Goal: Task Accomplishment & Management: Manage account settings

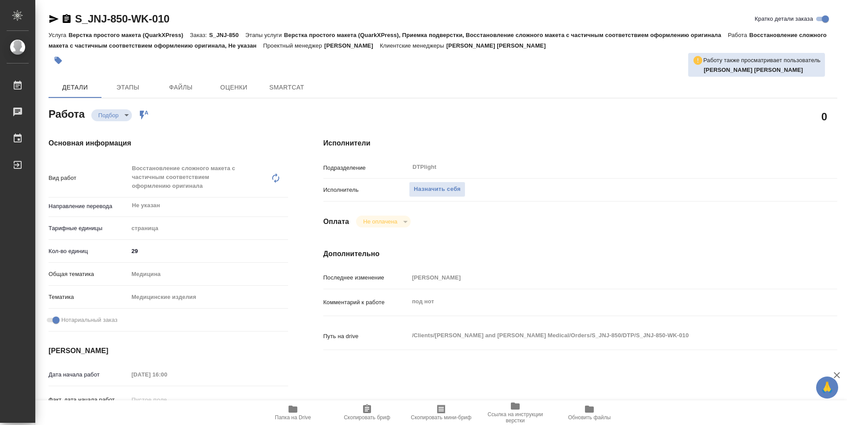
type textarea "x"
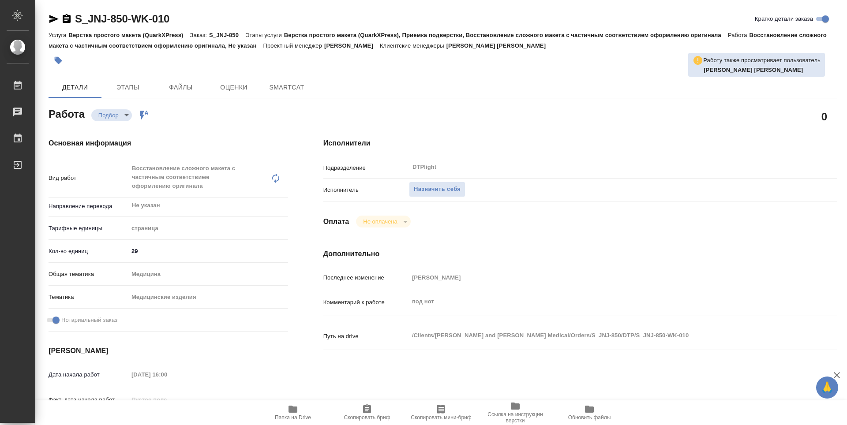
type textarea "x"
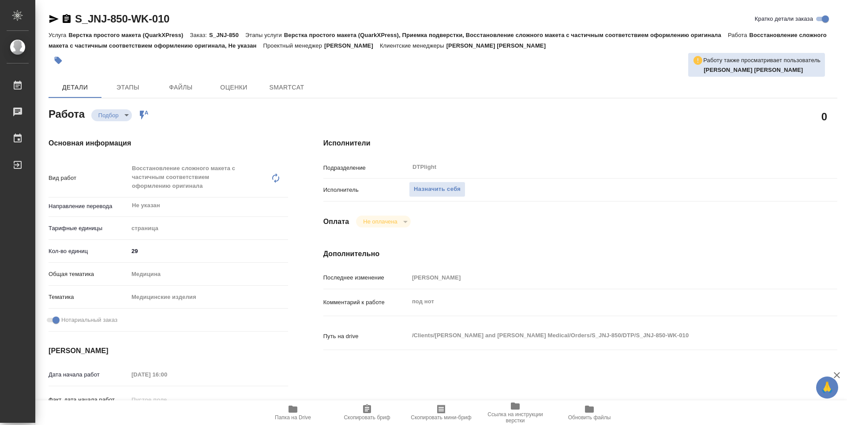
type textarea "x"
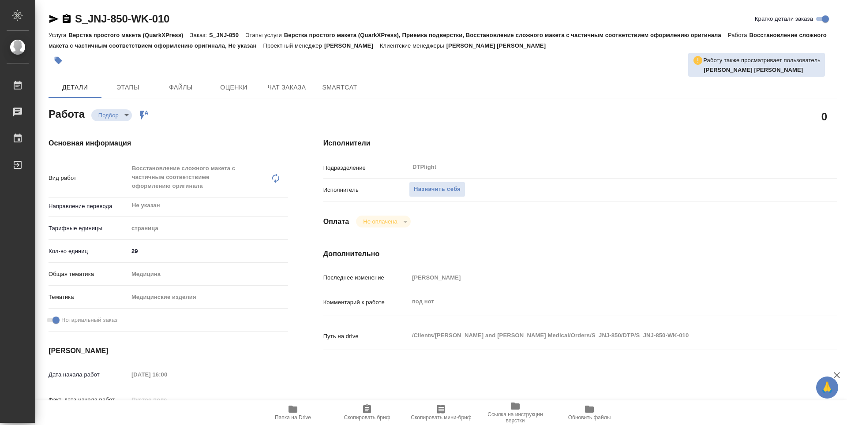
click at [297, 418] on span "Папка на Drive" at bounding box center [293, 418] width 36 height 6
type textarea "x"
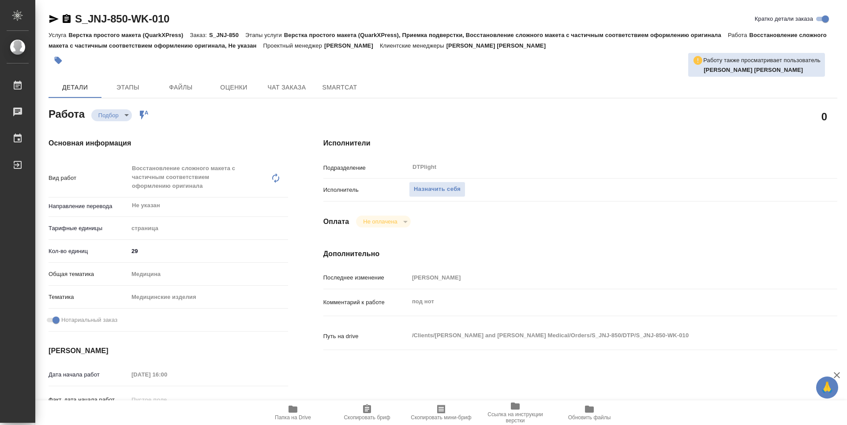
type textarea "x"
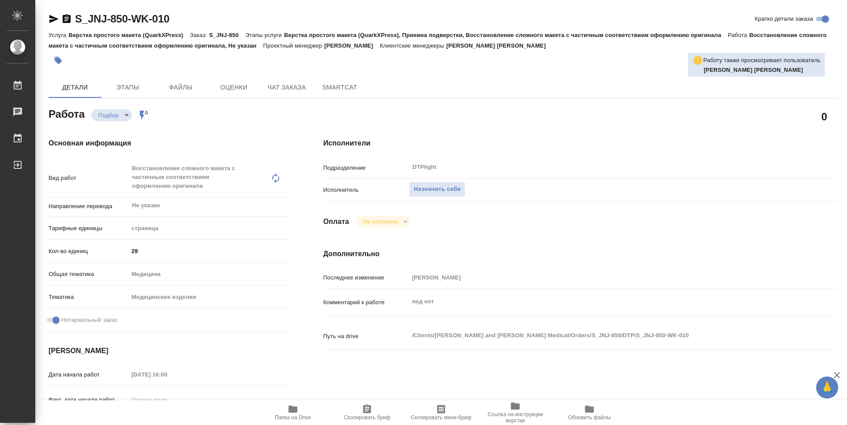
type textarea "x"
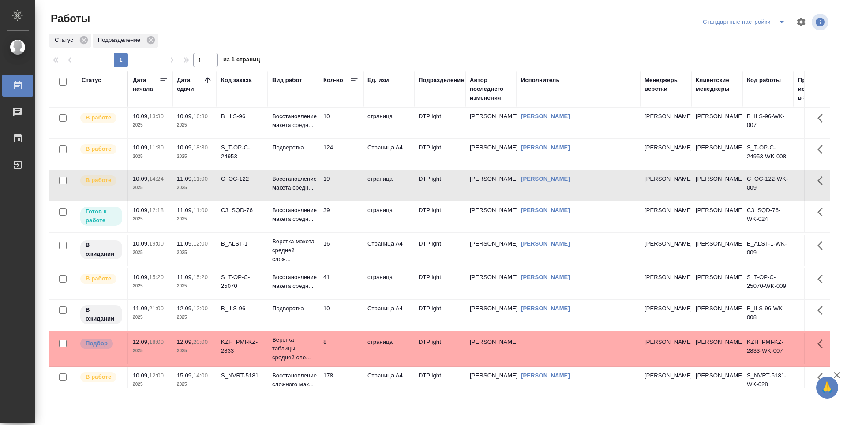
click at [342, 263] on td "16" at bounding box center [341, 250] width 44 height 31
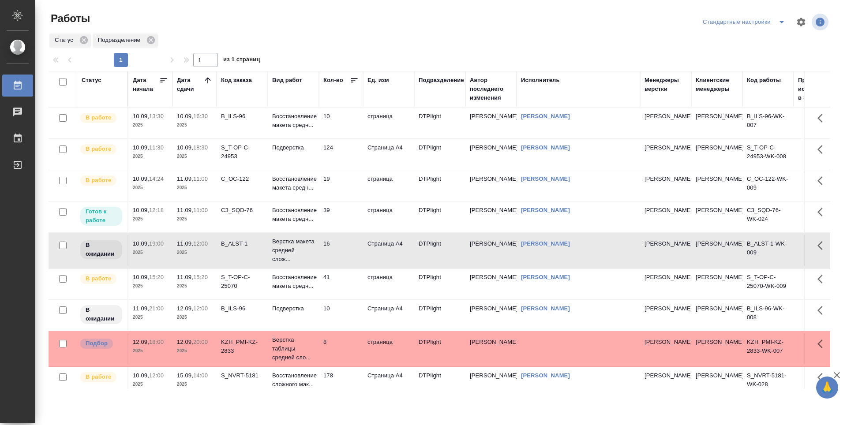
click at [343, 231] on td "39" at bounding box center [341, 217] width 44 height 31
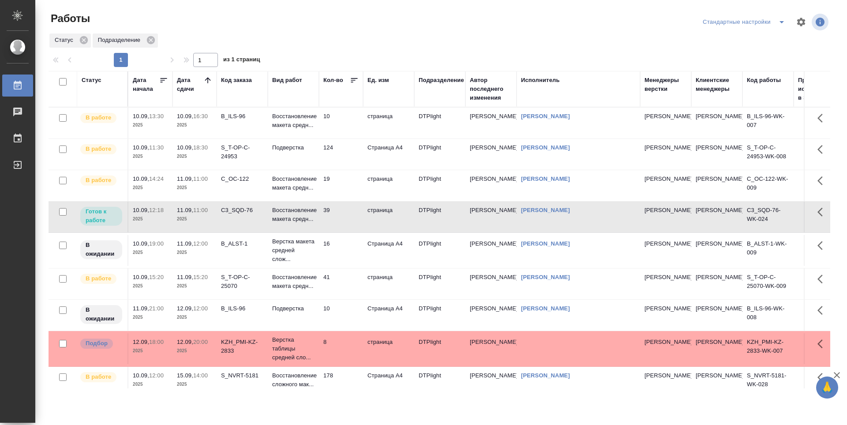
click at [344, 328] on td "10" at bounding box center [341, 315] width 44 height 31
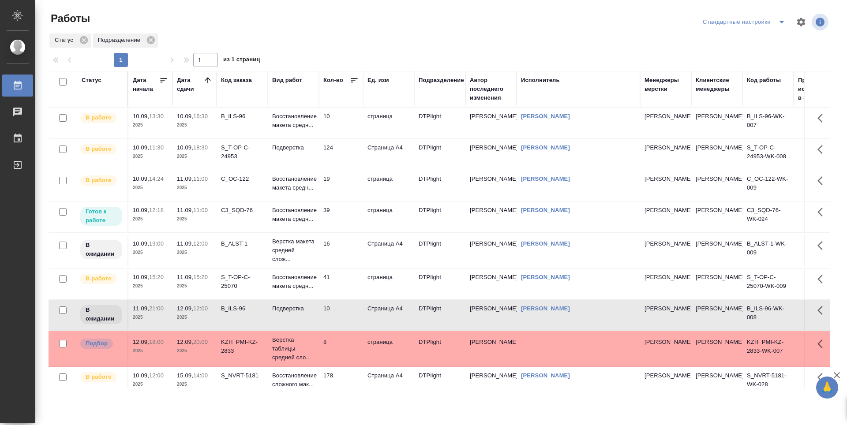
click at [344, 120] on td "10" at bounding box center [341, 123] width 44 height 31
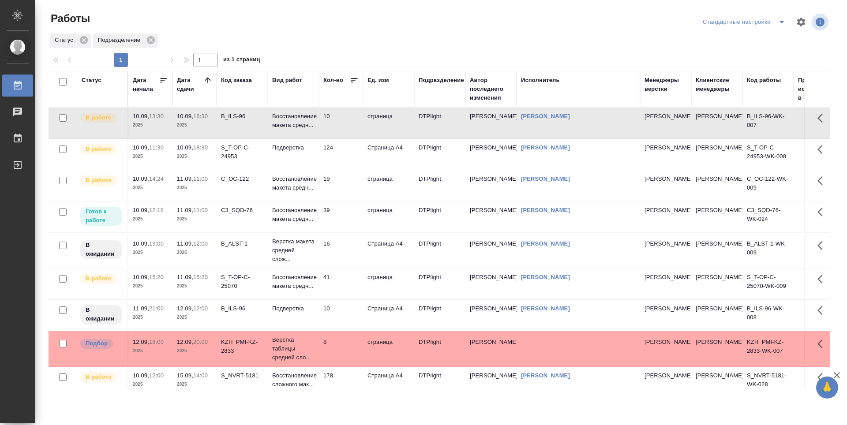
click at [341, 201] on td "19" at bounding box center [341, 185] width 44 height 31
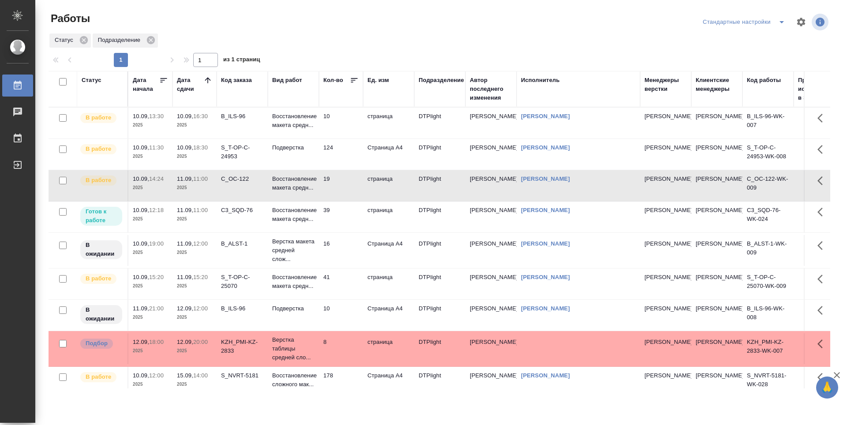
click at [341, 201] on td "19" at bounding box center [341, 185] width 44 height 31
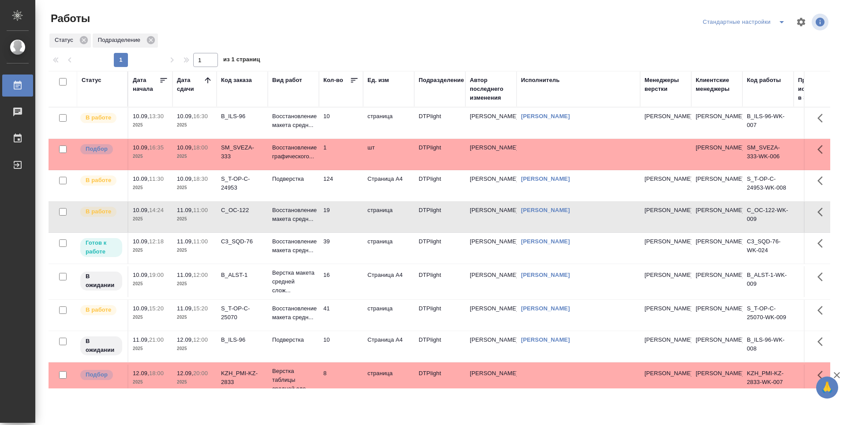
click at [336, 116] on td "10" at bounding box center [341, 123] width 44 height 31
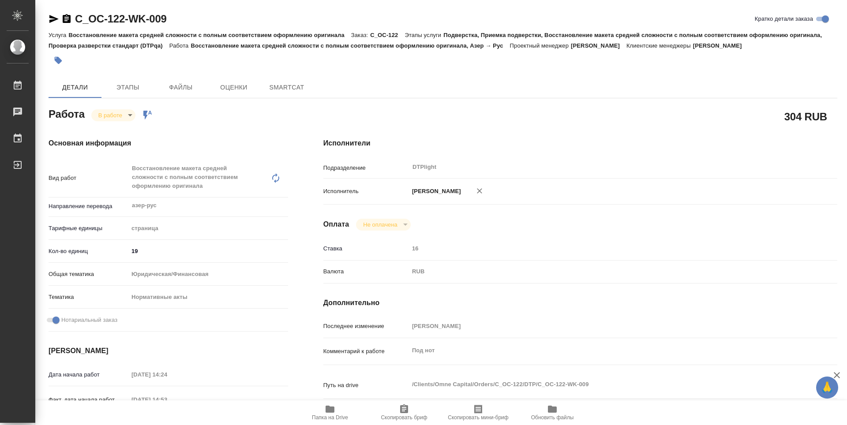
type textarea "x"
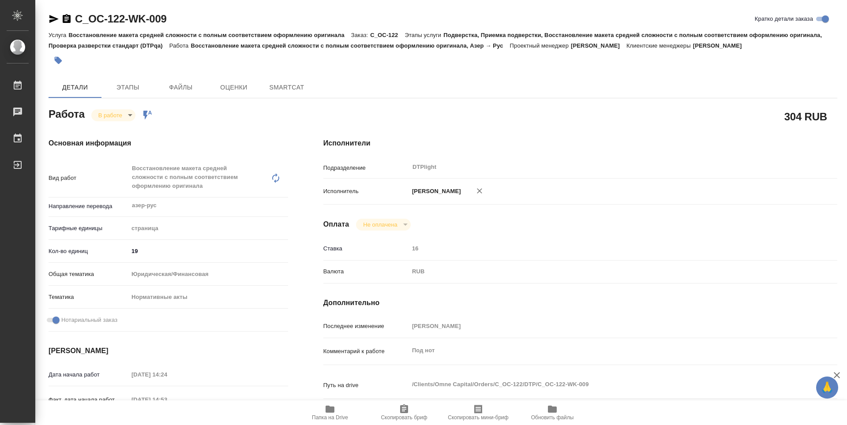
type textarea "x"
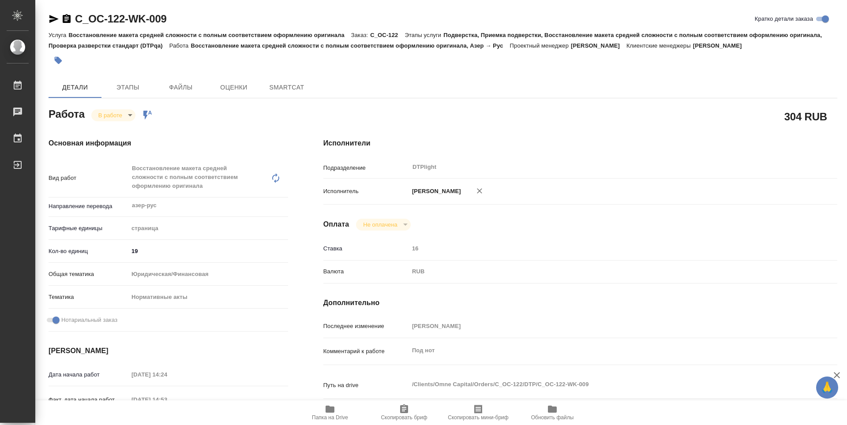
type textarea "x"
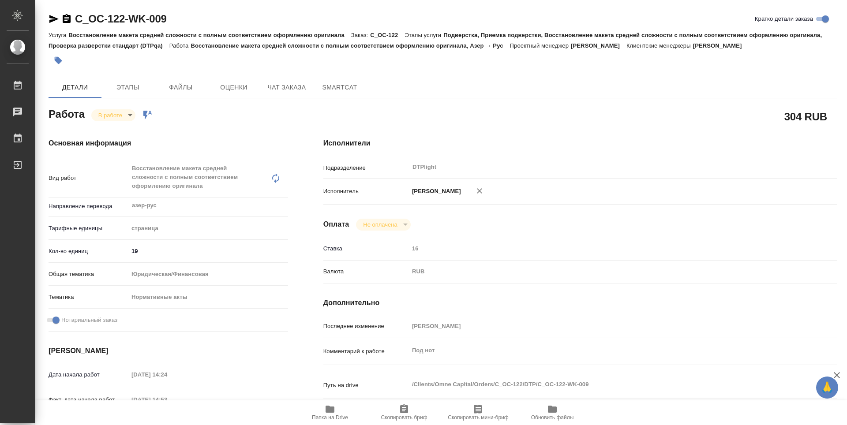
type textarea "x"
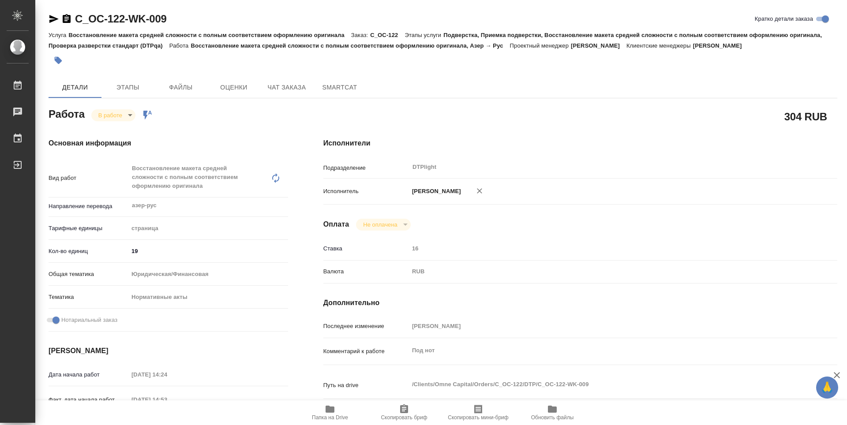
type textarea "x"
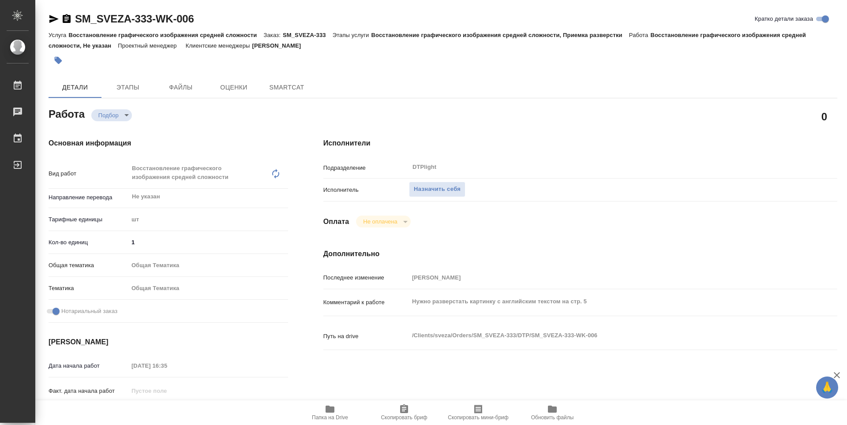
type textarea "x"
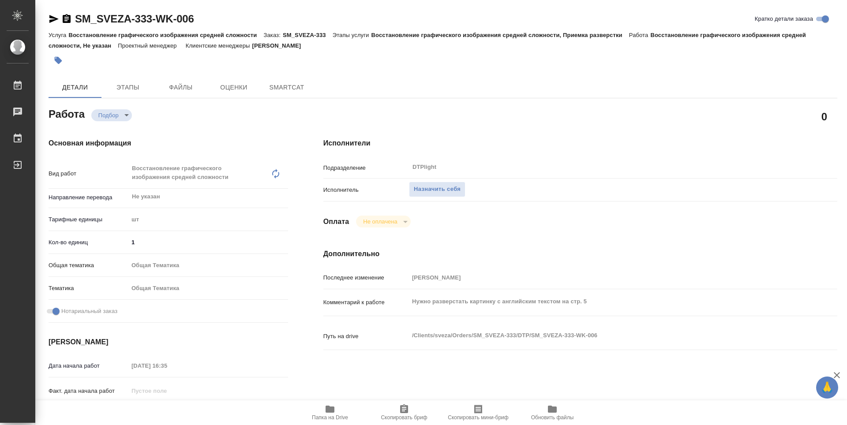
type textarea "x"
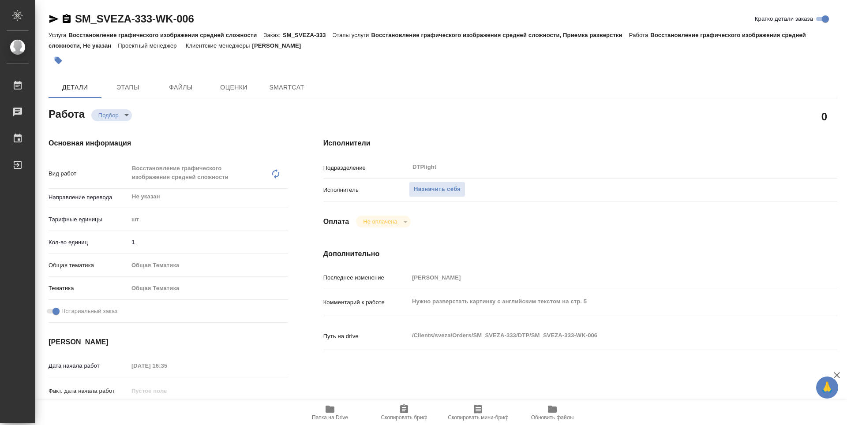
type textarea "x"
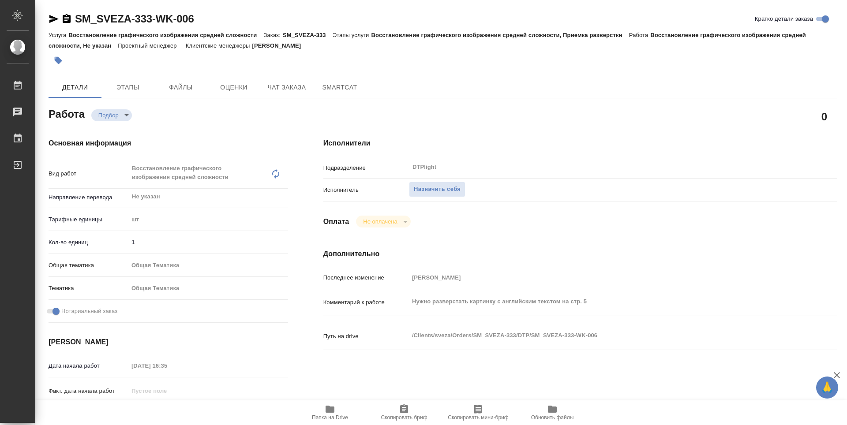
type textarea "x"
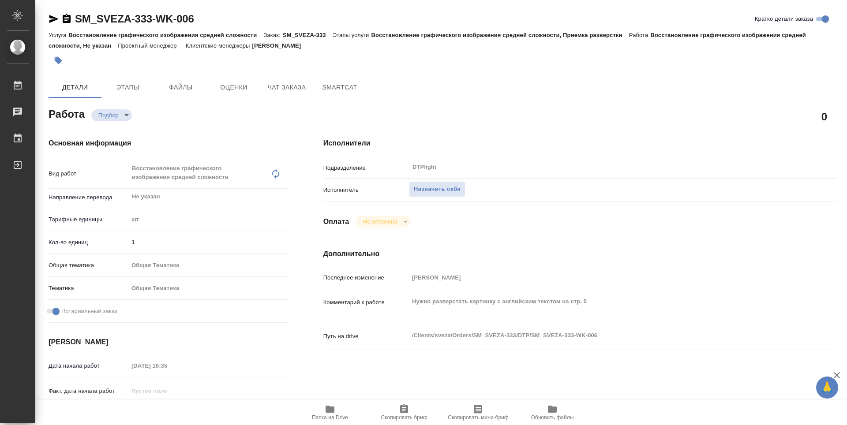
click at [339, 410] on span "Папка на Drive" at bounding box center [329, 412] width 63 height 17
type textarea "x"
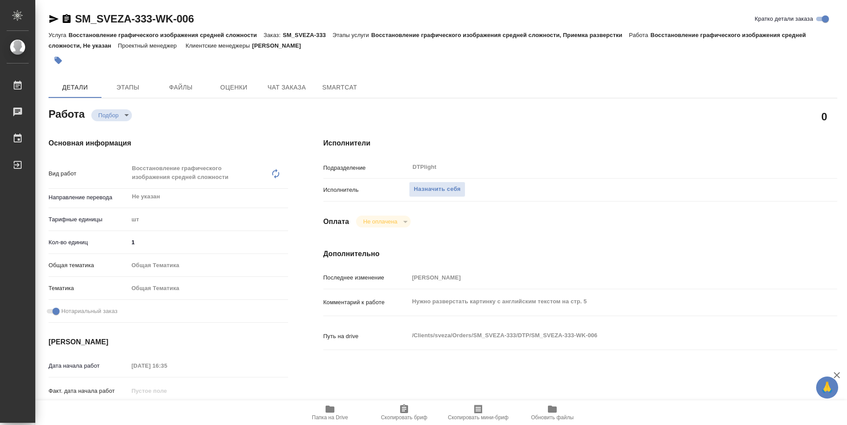
type textarea "x"
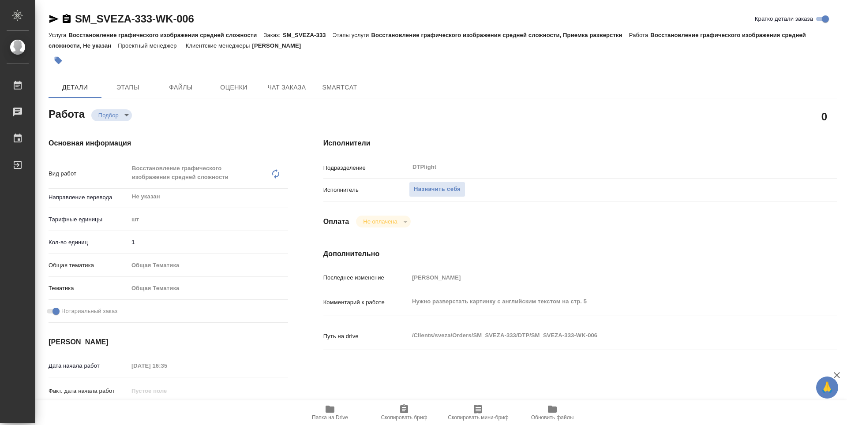
type textarea "x"
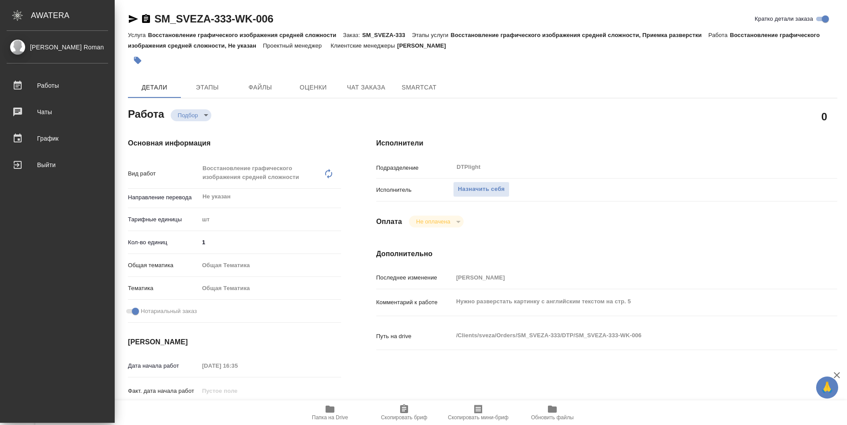
type textarea "x"
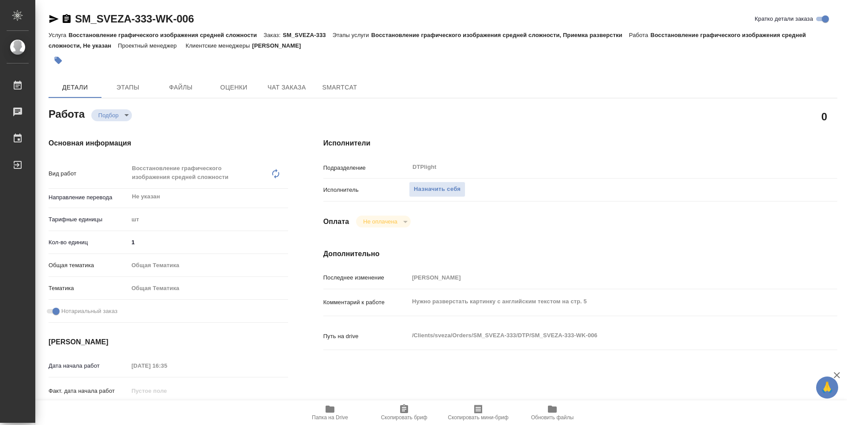
type textarea "x"
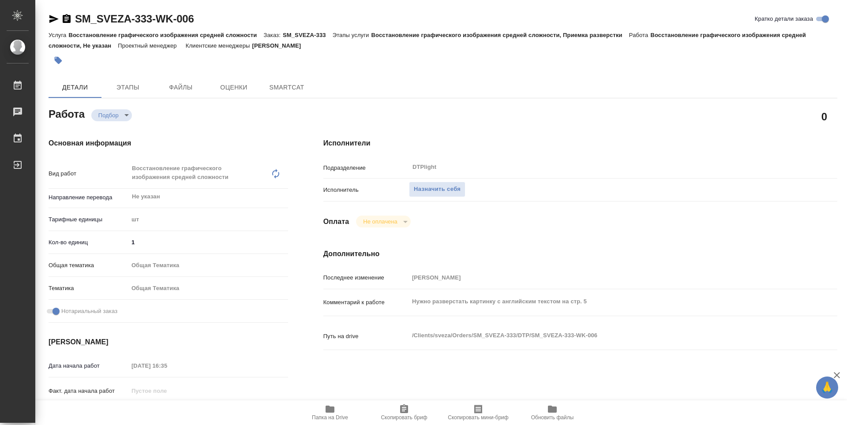
type textarea "x"
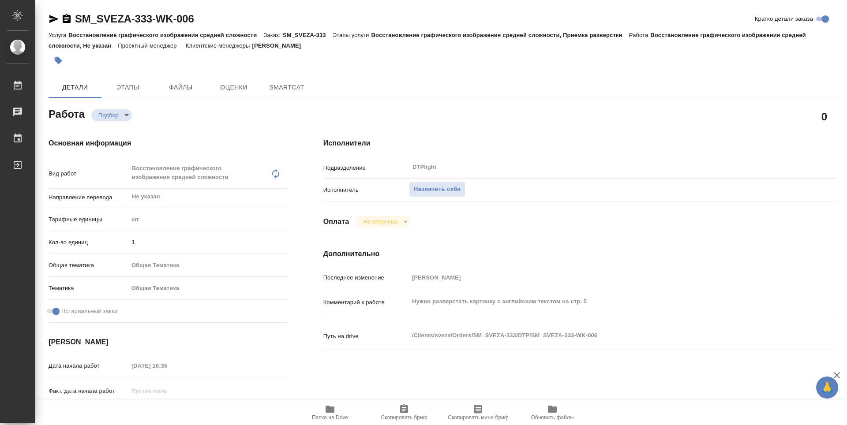
type textarea "x"
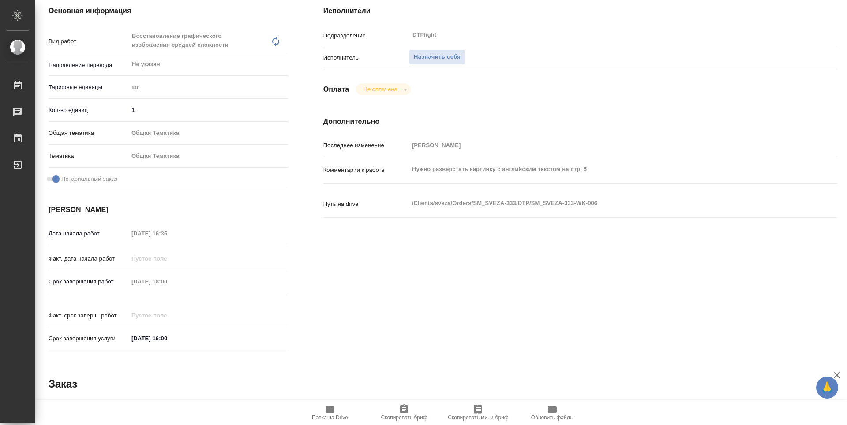
type textarea "x"
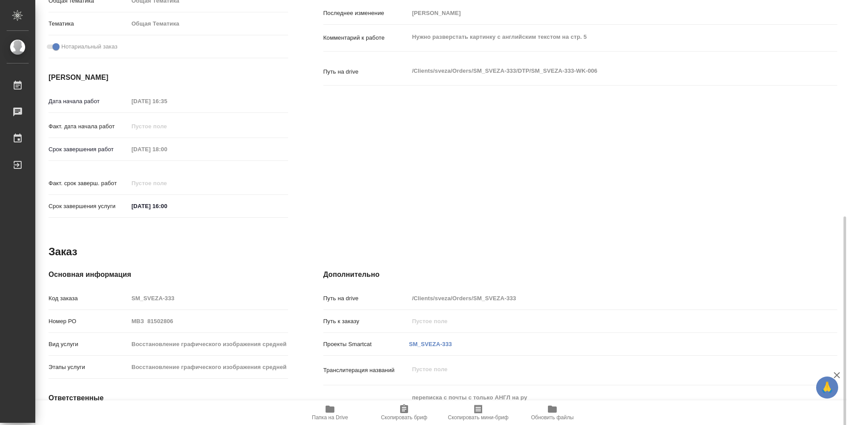
scroll to position [309, 0]
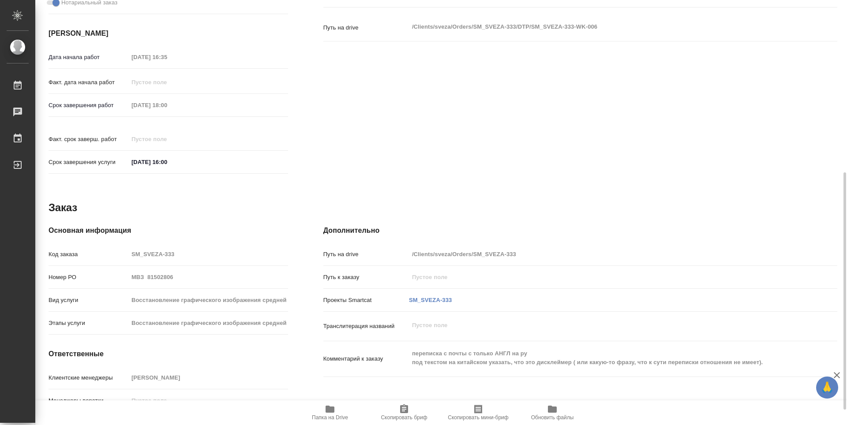
type textarea "x"
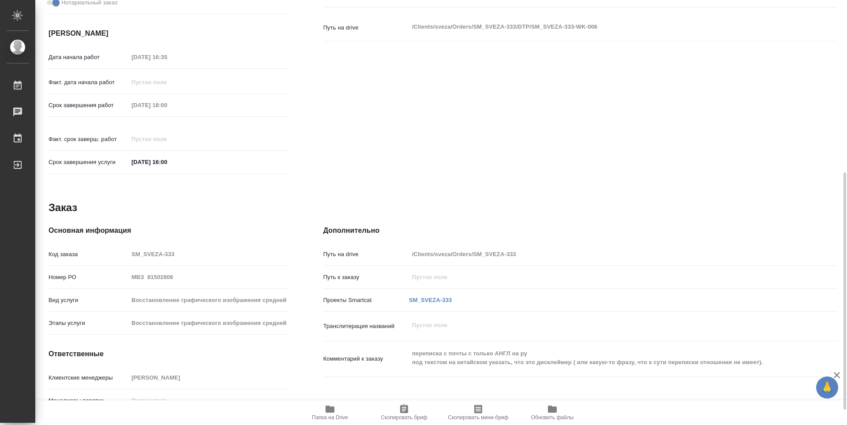
type textarea "x"
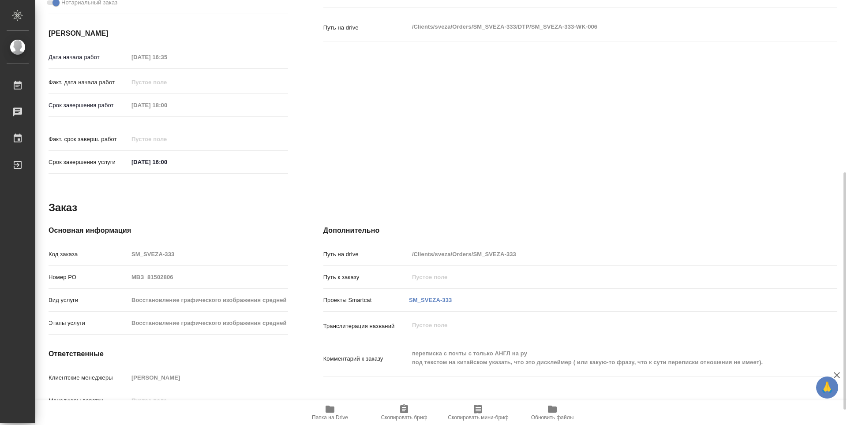
click at [334, 412] on icon "button" at bounding box center [329, 409] width 9 height 7
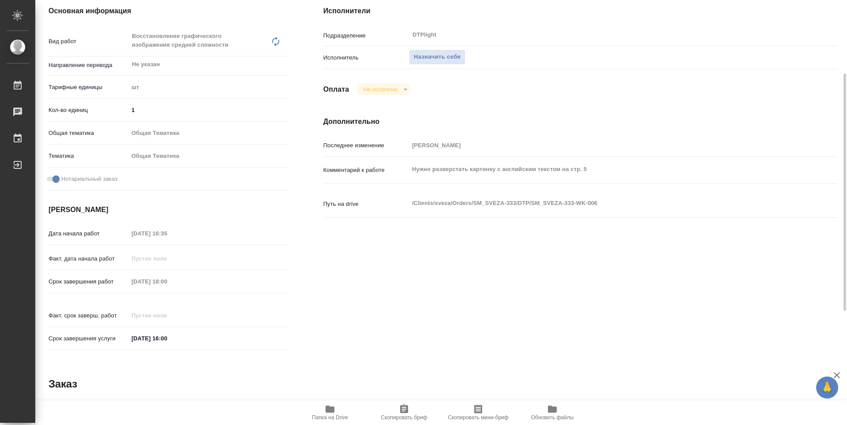
scroll to position [0, 0]
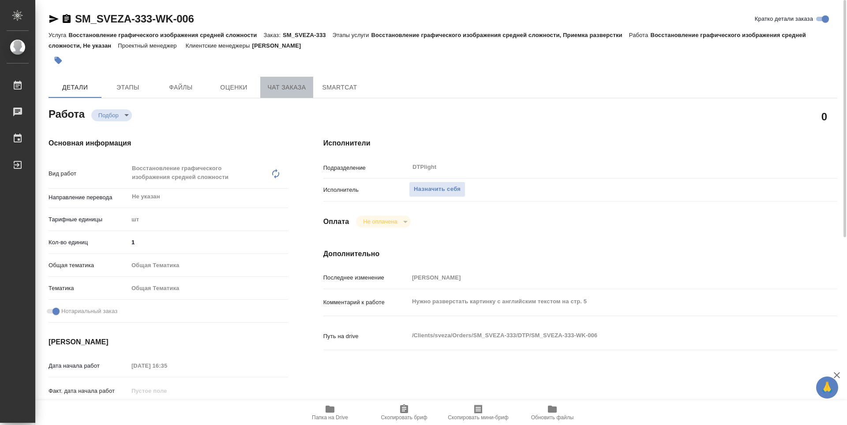
click at [295, 91] on span "Чат заказа" at bounding box center [286, 87] width 42 height 11
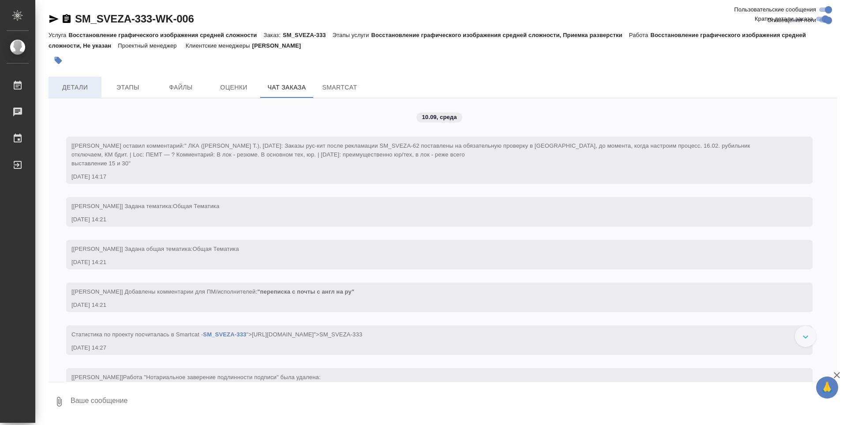
click at [73, 83] on span "Детали" at bounding box center [75, 87] width 42 height 11
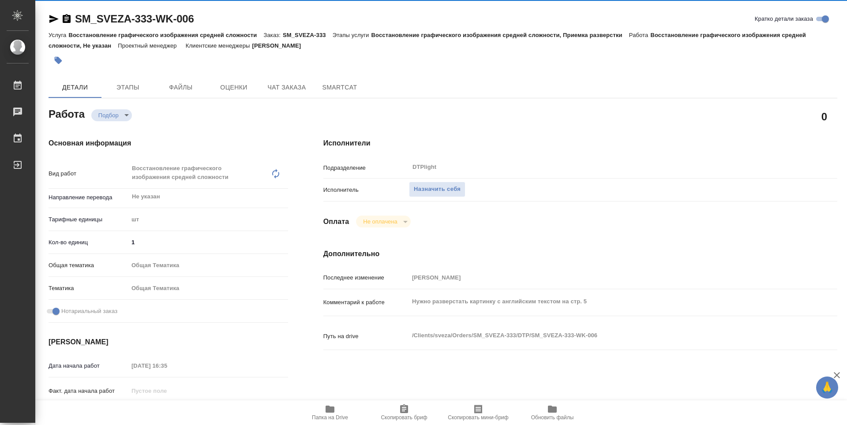
type textarea "x"
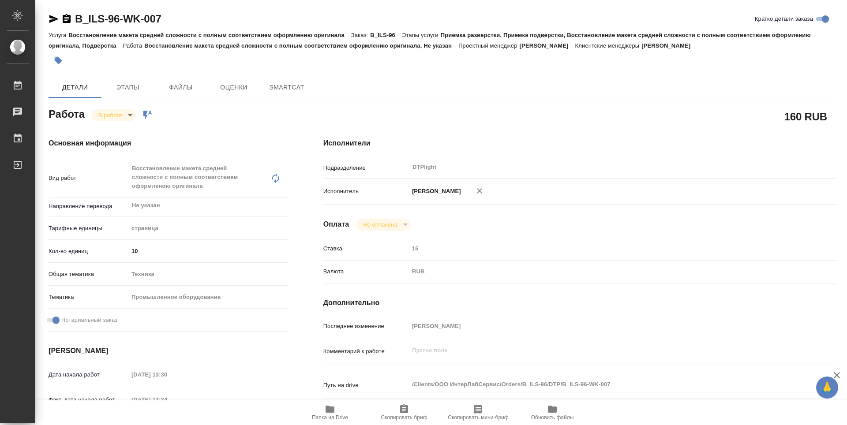
type textarea "x"
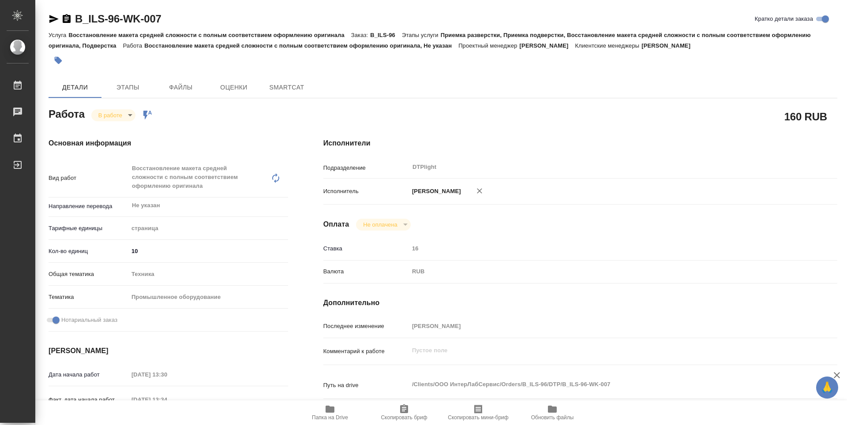
type textarea "x"
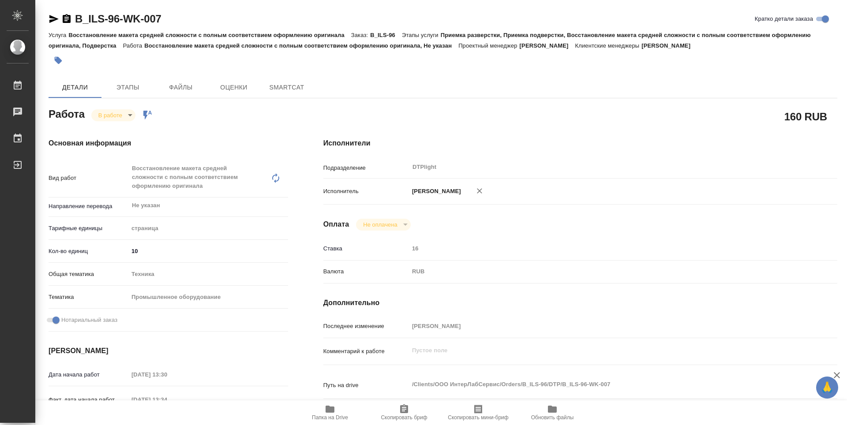
type textarea "x"
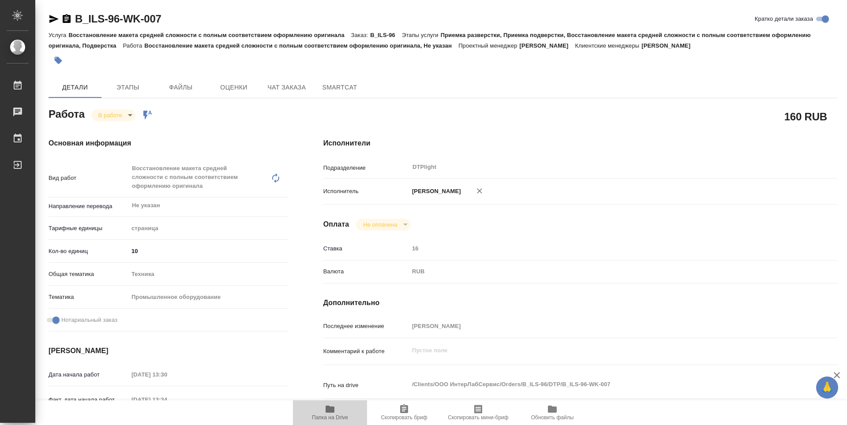
click at [340, 410] on span "Папка на Drive" at bounding box center [329, 412] width 63 height 17
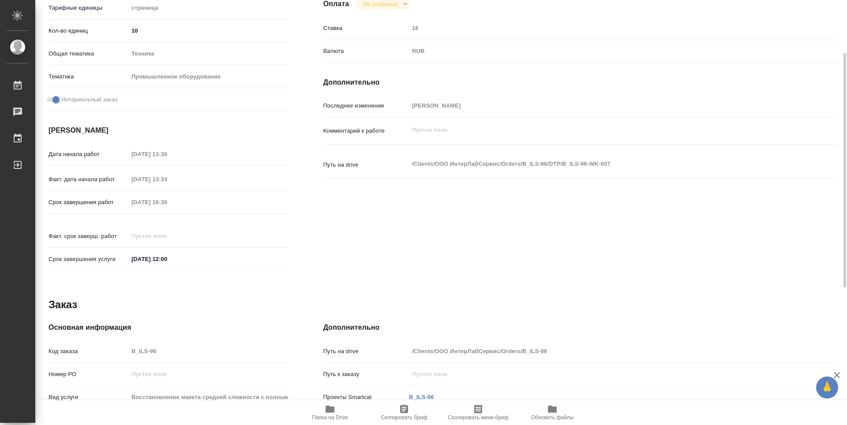
type textarea "x"
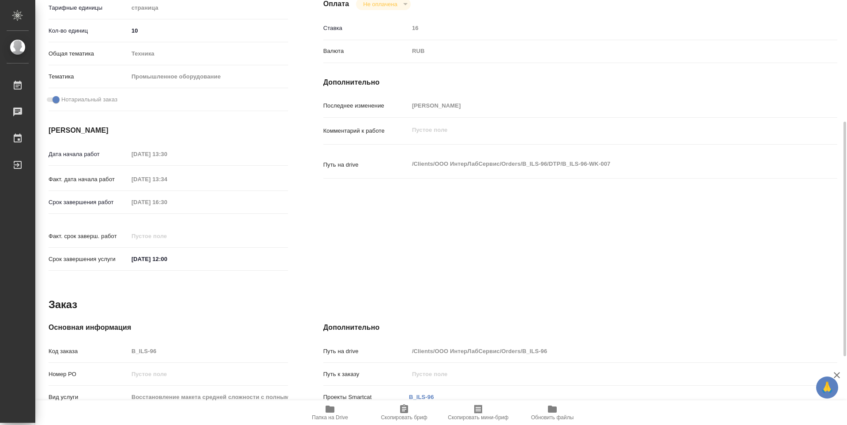
scroll to position [345, 0]
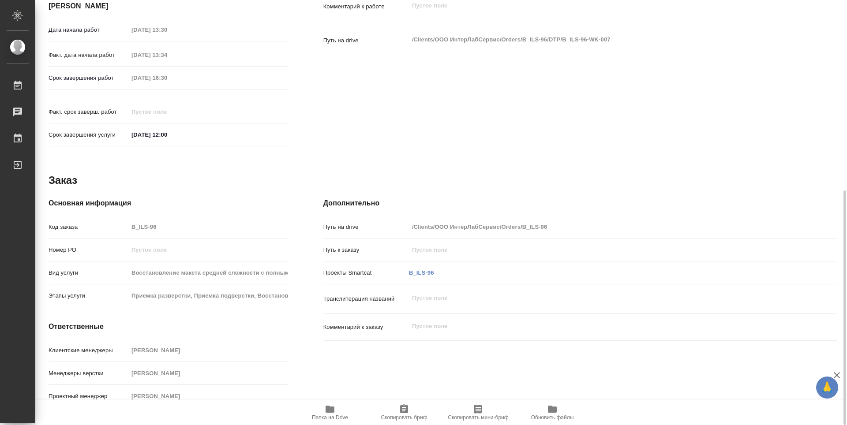
type textarea "x"
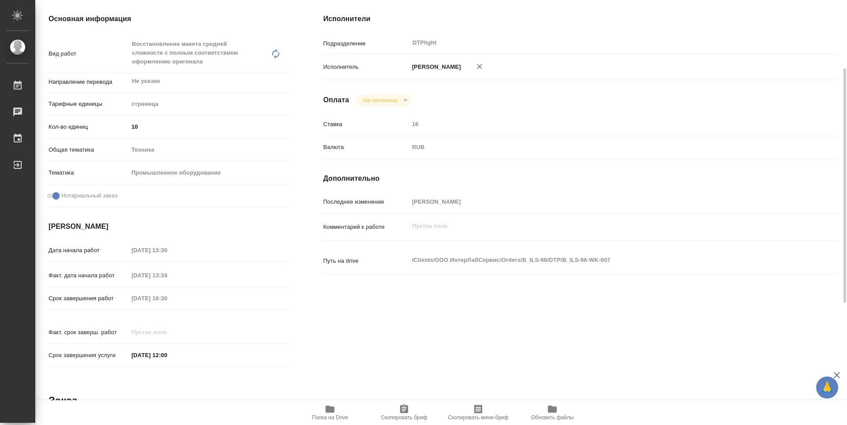
scroll to position [0, 0]
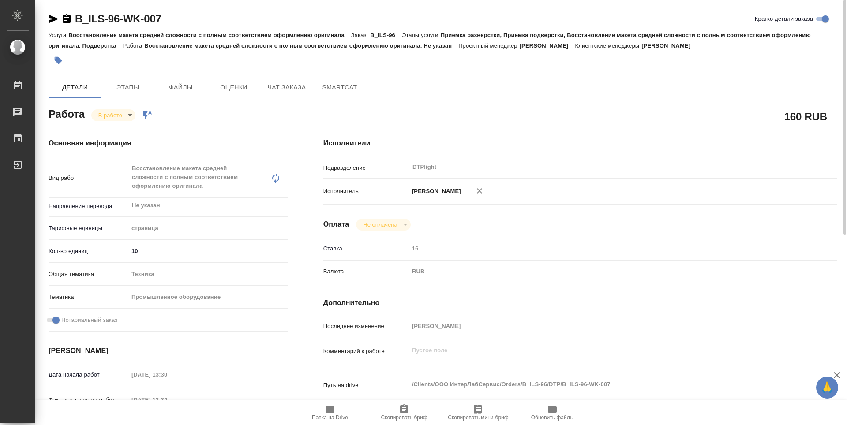
click at [121, 114] on body "🙏 .cls-1 fill:#fff; AWATERA Guselnikov Roman Работы 0 Чаты График Выйти B_ILS-9…" at bounding box center [423, 212] width 847 height 425
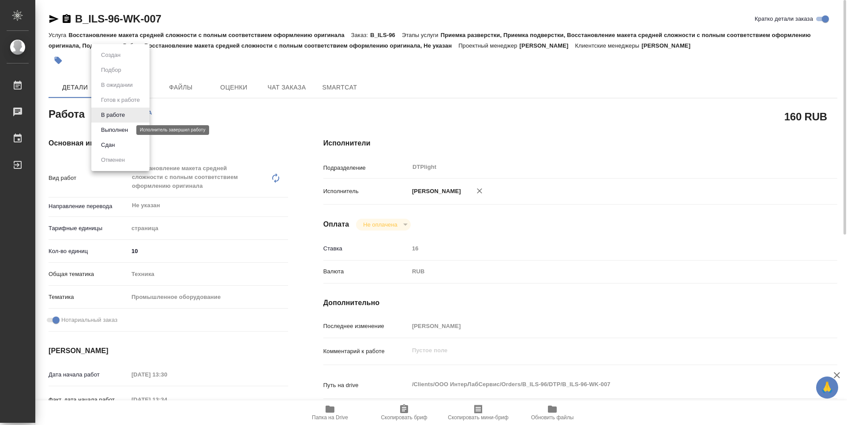
click at [119, 127] on button "Выполнен" at bounding box center [114, 130] width 32 height 10
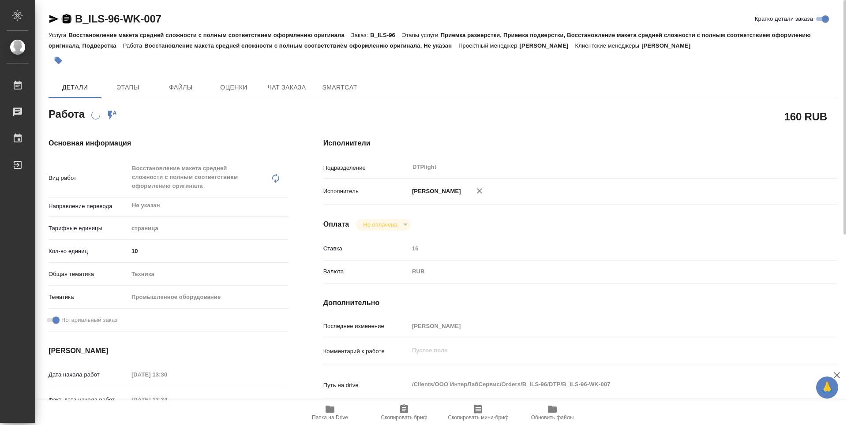
click at [69, 17] on icon "button" at bounding box center [67, 18] width 8 height 9
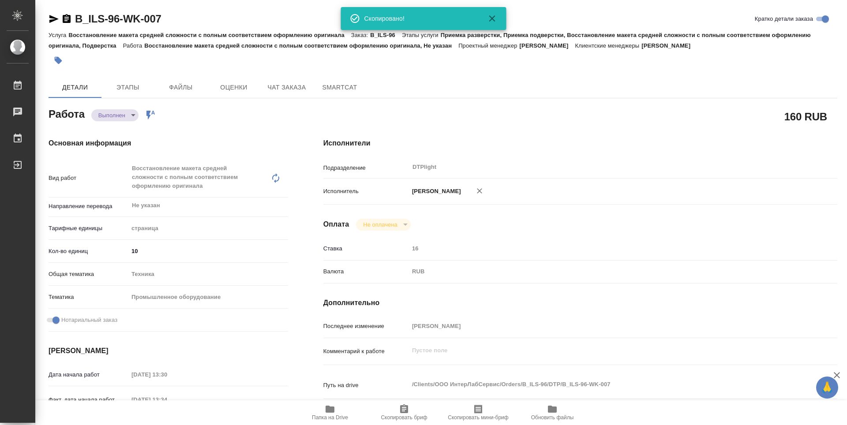
type textarea "x"
